Goal: Transaction & Acquisition: Download file/media

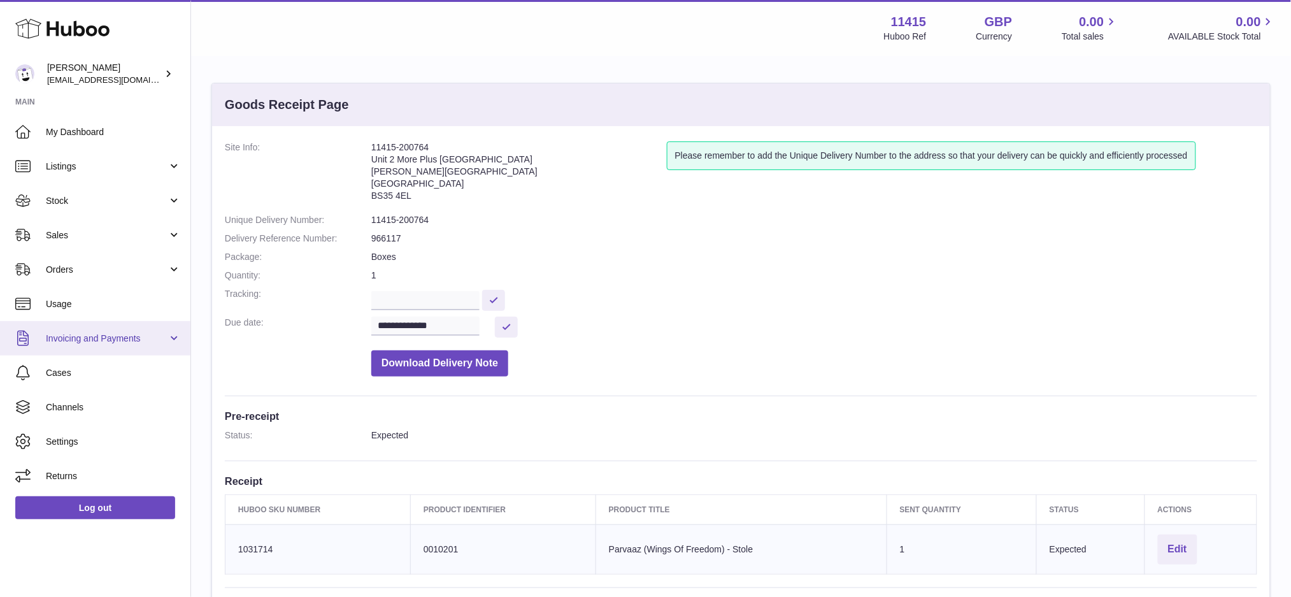
drag, startPoint x: 149, startPoint y: 340, endPoint x: 141, endPoint y: 342, distance: 8.4
click at [150, 340] on span "Invoicing and Payments" at bounding box center [107, 339] width 122 height 12
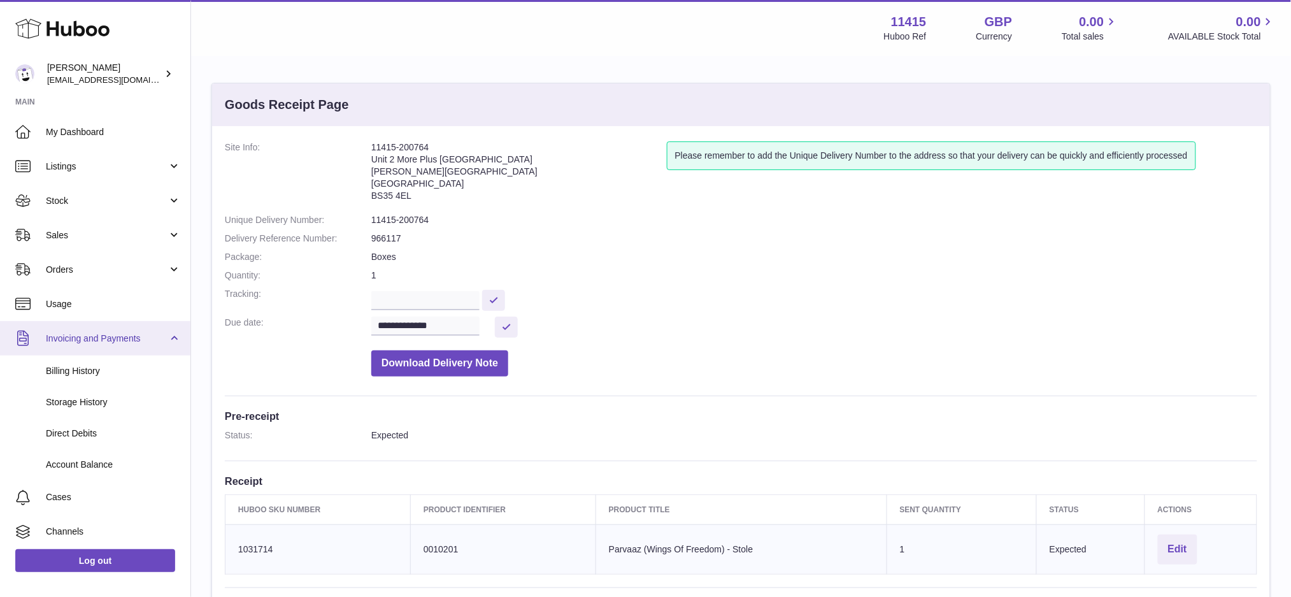
click at [141, 344] on link "Invoicing and Payments" at bounding box center [95, 338] width 191 height 34
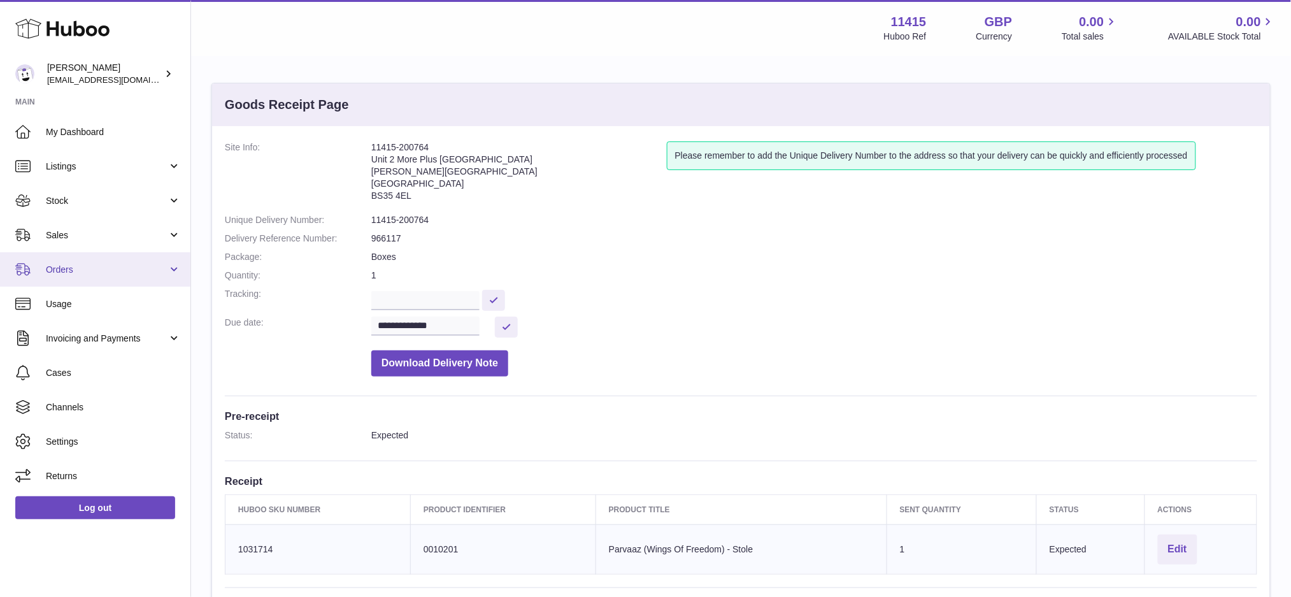
click at [152, 275] on link "Orders" at bounding box center [95, 269] width 191 height 34
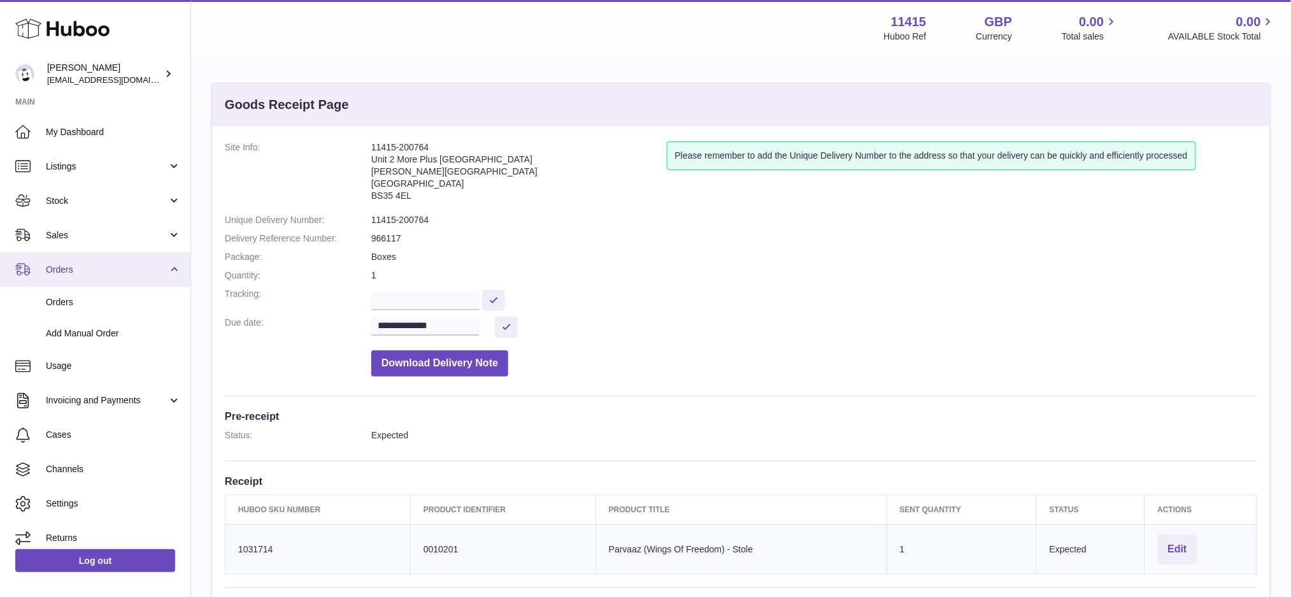
click at [152, 275] on link "Orders" at bounding box center [95, 269] width 191 height 34
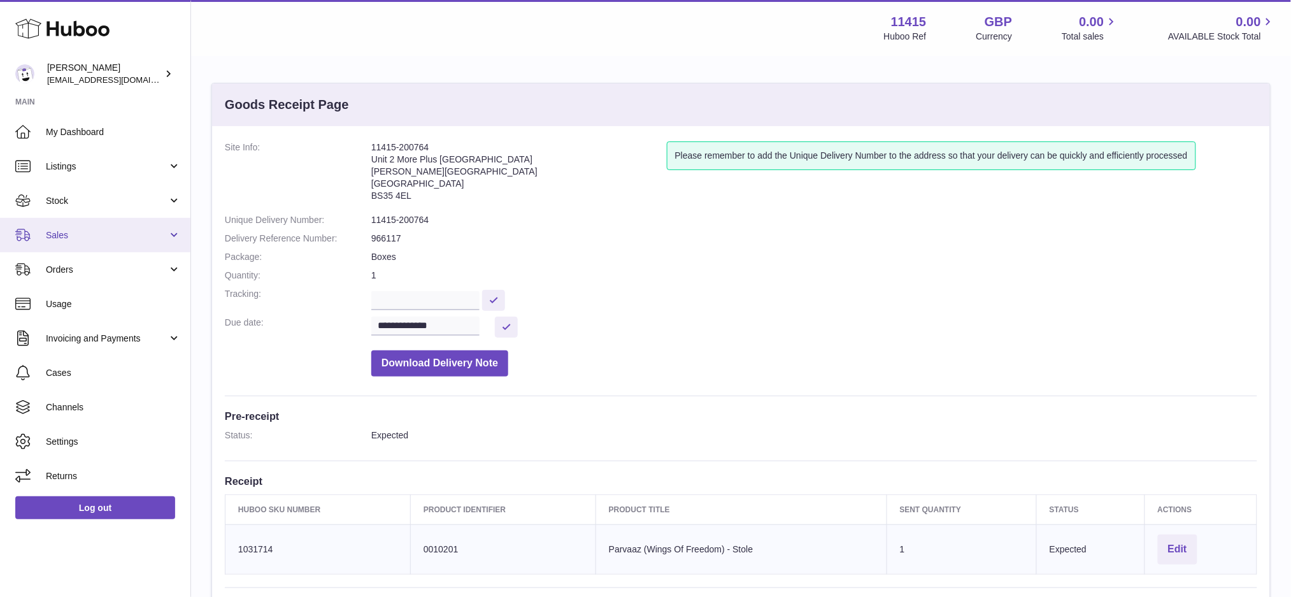
click at [151, 235] on span "Sales" at bounding box center [107, 235] width 122 height 12
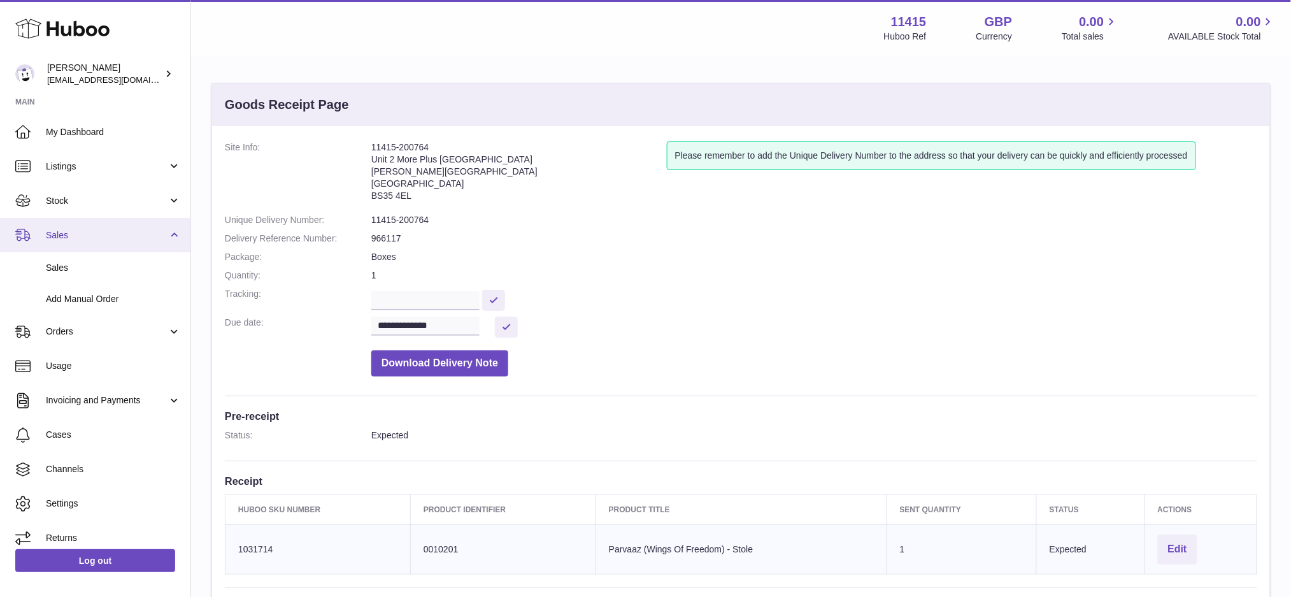
click at [151, 235] on span "Sales" at bounding box center [107, 235] width 122 height 12
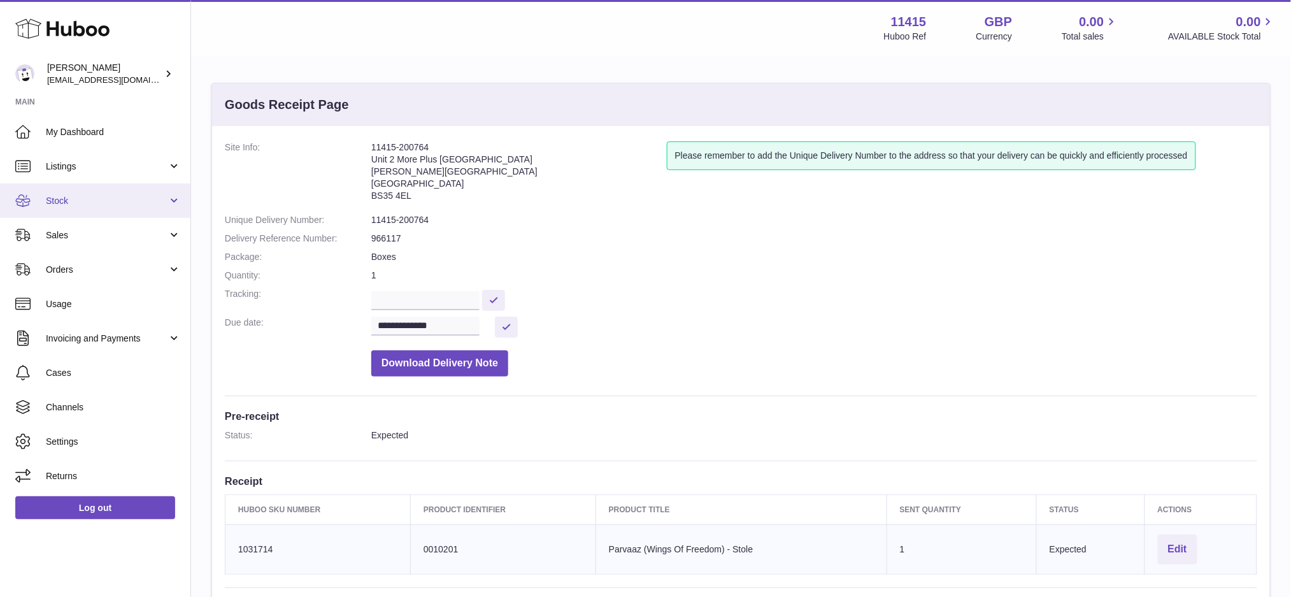
click at [148, 205] on span "Stock" at bounding box center [107, 201] width 122 height 12
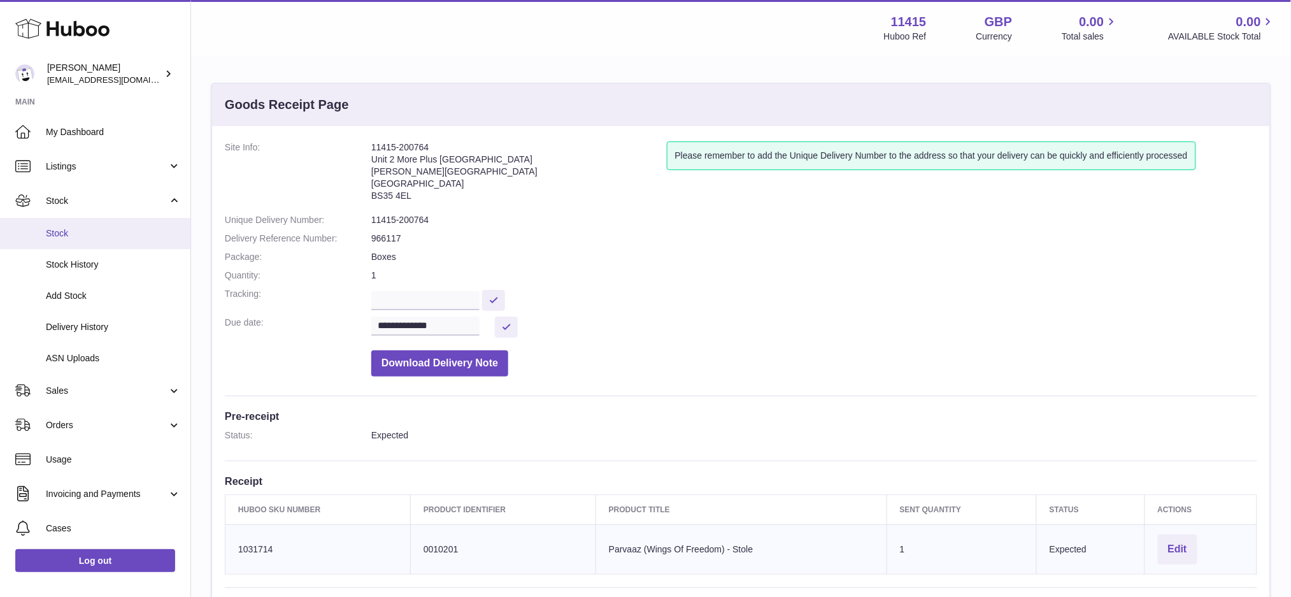
click at [134, 231] on span "Stock" at bounding box center [113, 233] width 135 height 12
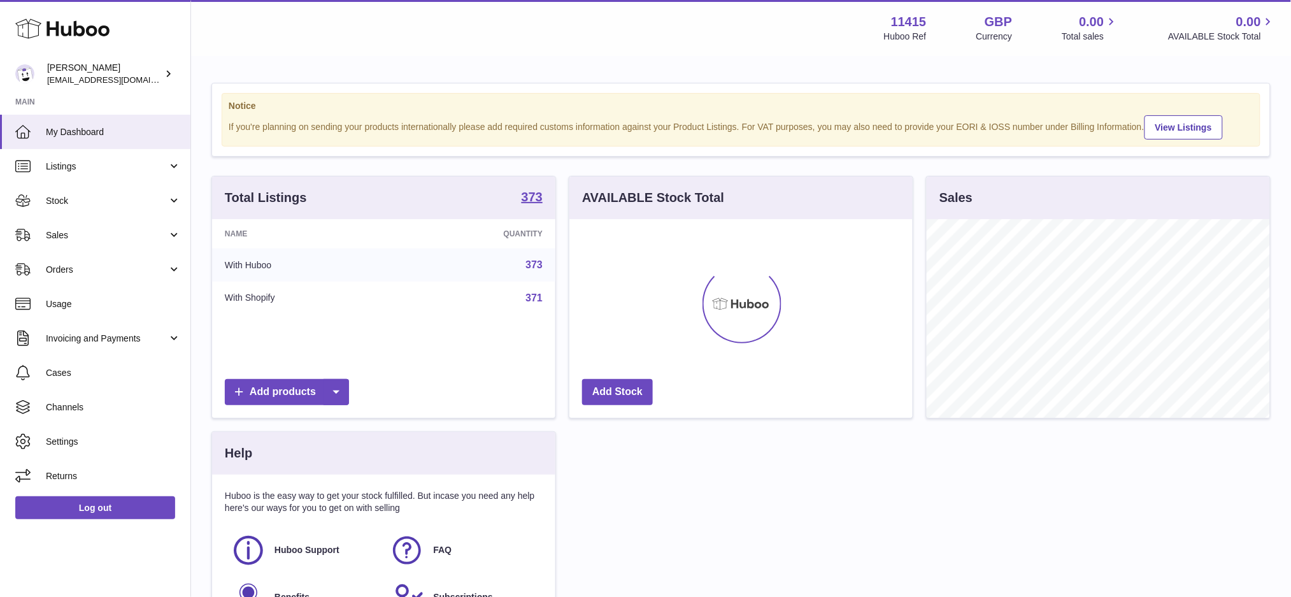
scroll to position [198, 343]
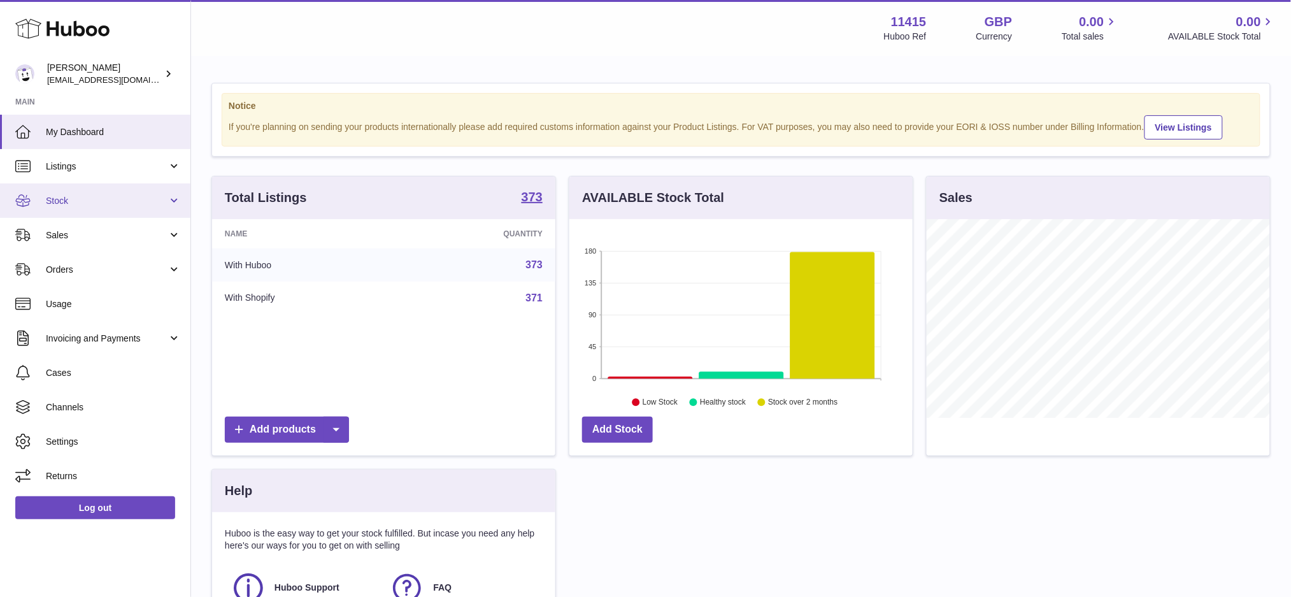
click at [126, 203] on span "Stock" at bounding box center [107, 201] width 122 height 12
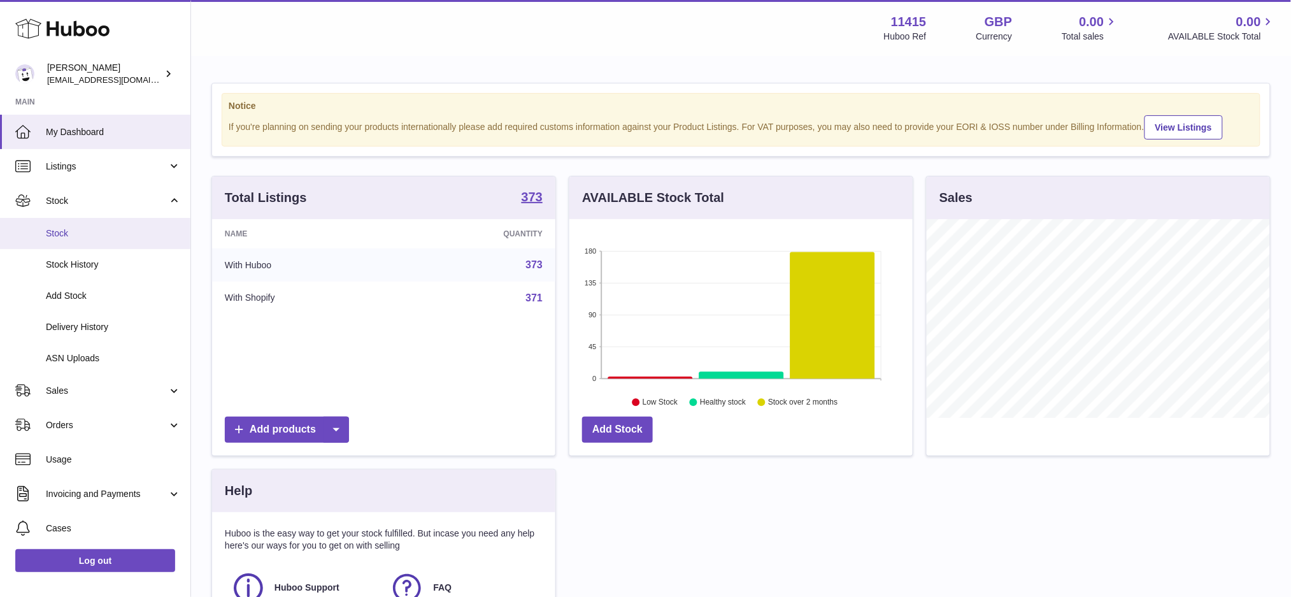
click at [101, 240] on link "Stock" at bounding box center [95, 233] width 191 height 31
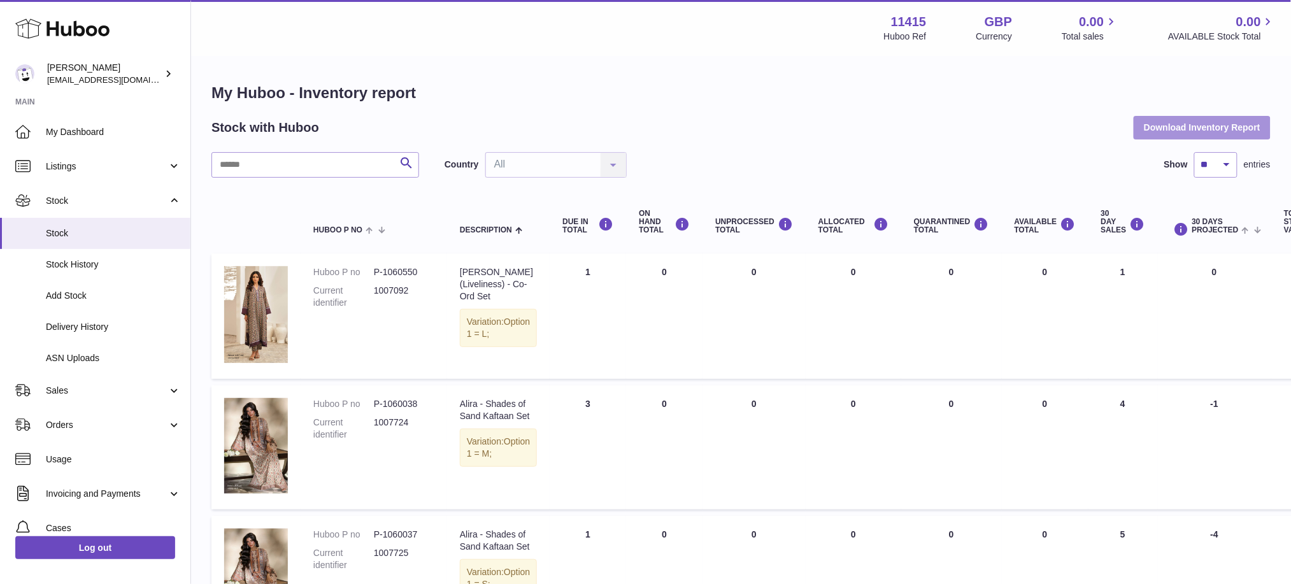
click at [1193, 134] on button "Download Inventory Report" at bounding box center [1202, 127] width 137 height 23
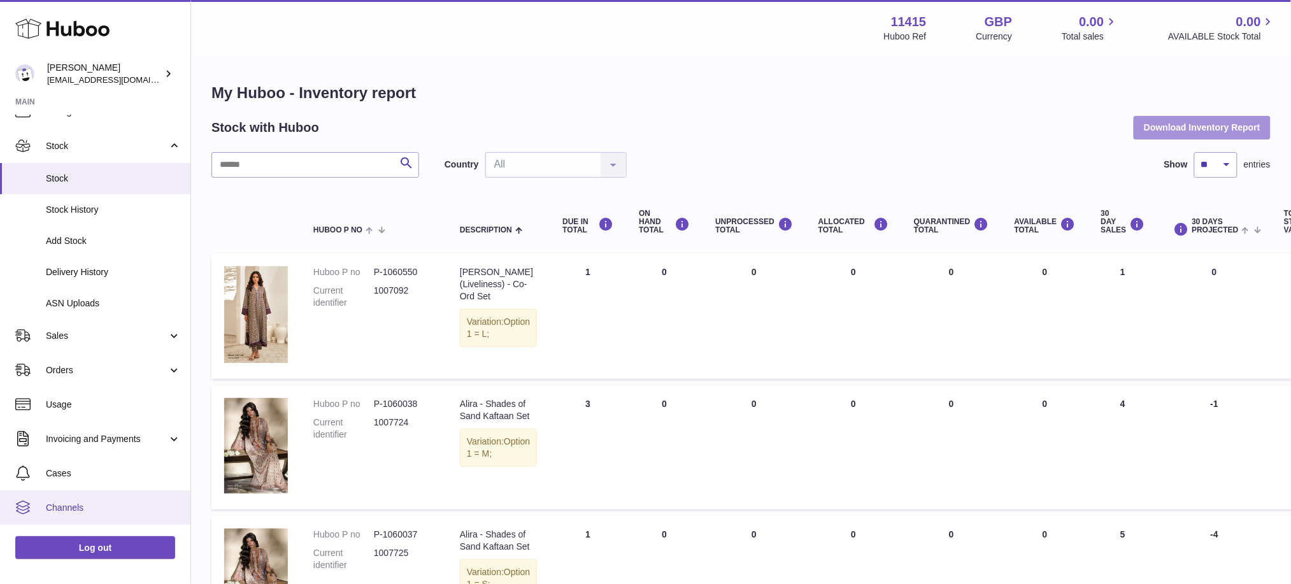
scroll to position [85, 0]
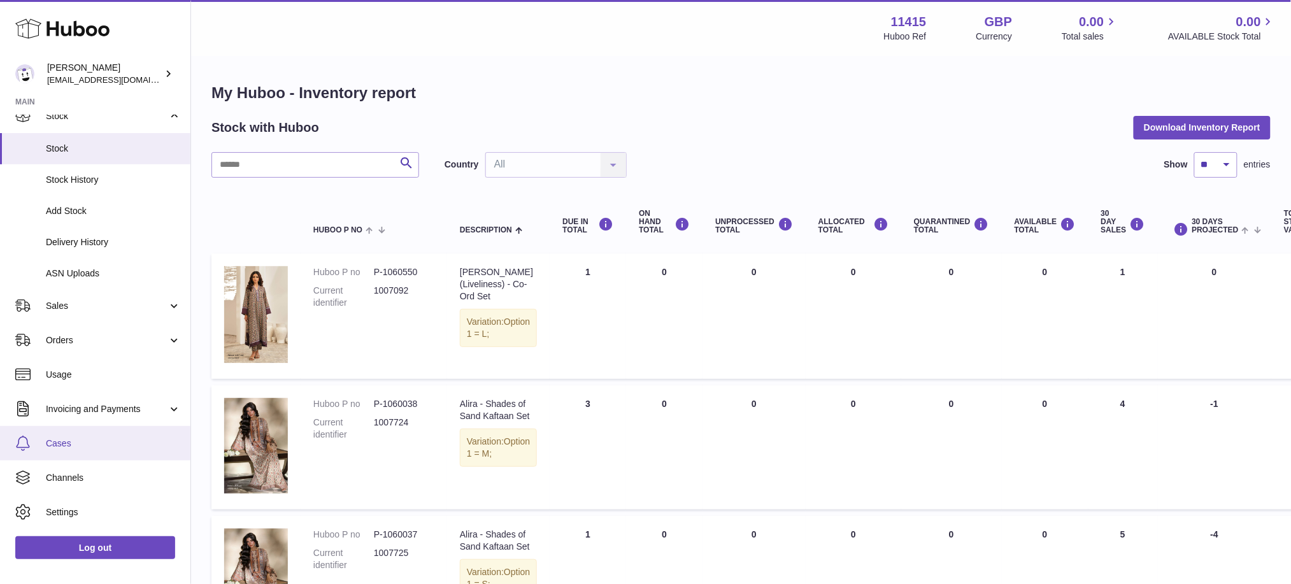
click at [82, 449] on link "Cases" at bounding box center [95, 443] width 191 height 34
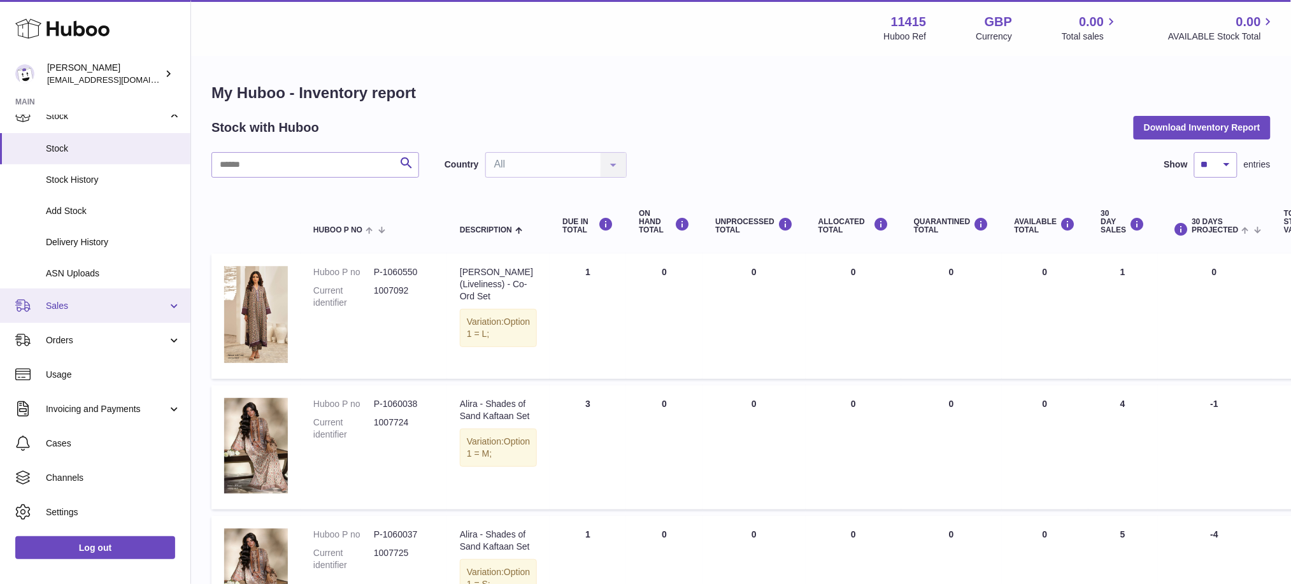
click at [85, 313] on link "Sales" at bounding box center [95, 306] width 191 height 34
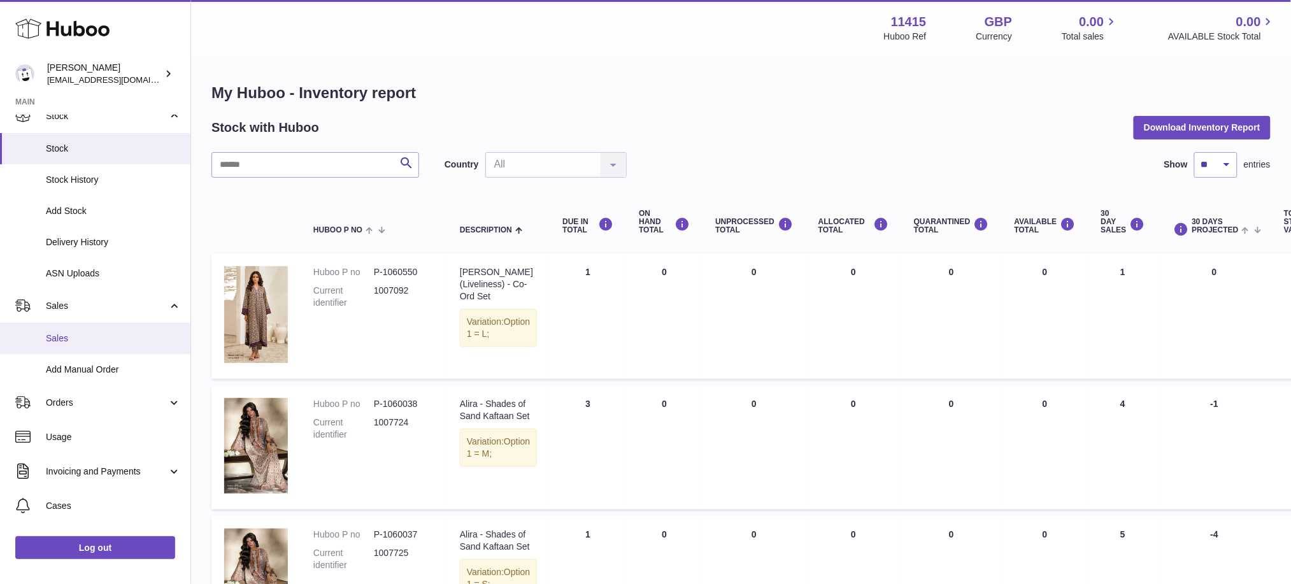
click at [83, 343] on span "Sales" at bounding box center [113, 339] width 135 height 12
